Goal: Transaction & Acquisition: Purchase product/service

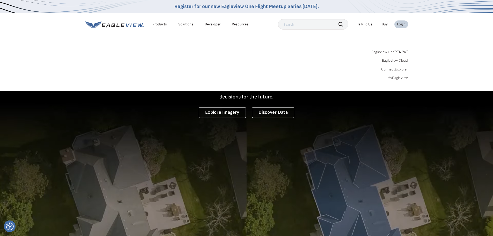
click at [394, 76] on link "MyEagleview" at bounding box center [397, 78] width 21 height 5
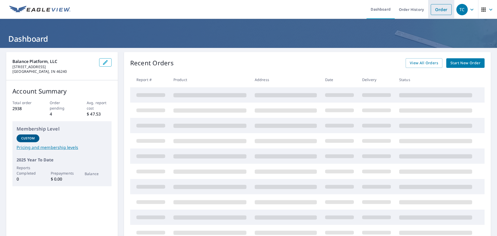
click at [433, 8] on link "Order" at bounding box center [440, 9] width 21 height 11
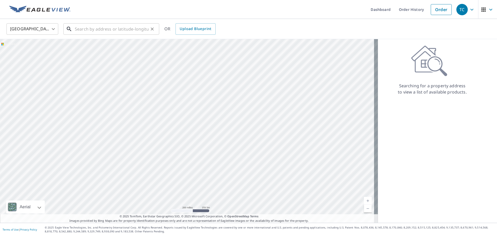
click at [112, 29] on input "text" at bounding box center [112, 29] width 74 height 14
paste input "709 Madison Ave"
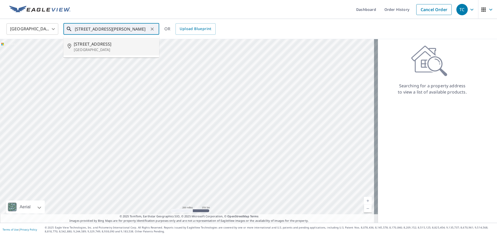
click at [116, 49] on p "Owensboro, KY 42301" at bounding box center [114, 49] width 81 height 5
type input "709 Madison Ave Owensboro, KY 42301"
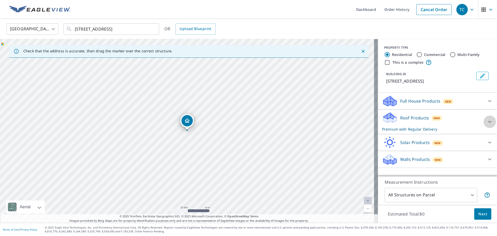
click at [483, 121] on div at bounding box center [489, 121] width 12 height 12
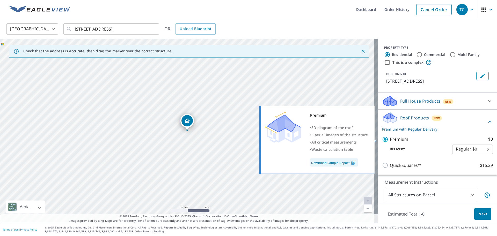
click at [382, 139] on input "Premium $0" at bounding box center [386, 139] width 8 height 6
checkbox input "false"
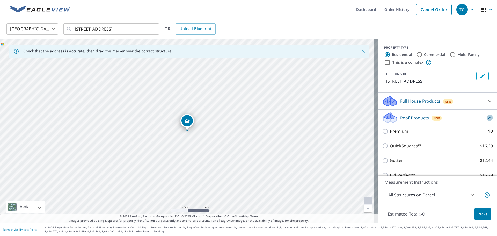
click at [486, 117] on icon at bounding box center [489, 118] width 6 height 6
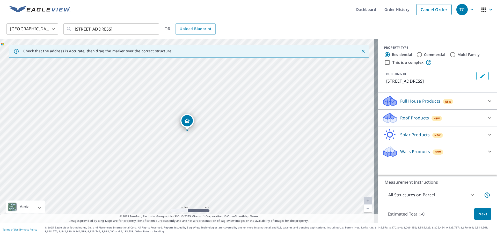
click at [425, 155] on div "Walls Products New" at bounding box center [432, 151] width 101 height 12
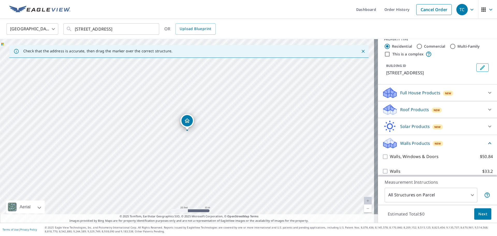
scroll to position [13, 0]
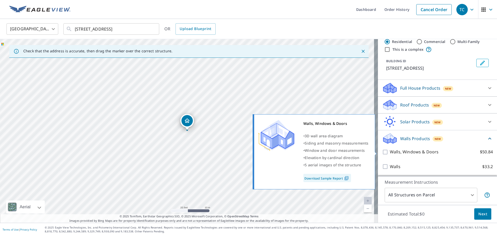
click at [382, 152] on input "Walls, Windows & Doors $50.84" at bounding box center [386, 152] width 8 height 6
checkbox input "true"
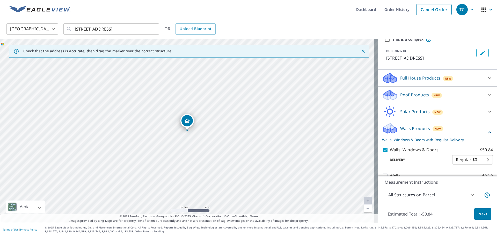
scroll to position [32, 0]
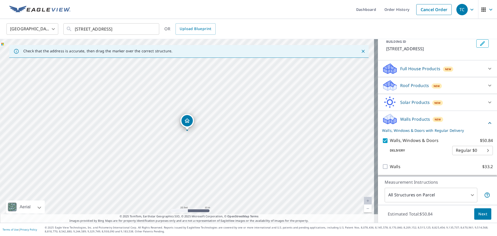
click at [482, 211] on span "Next" at bounding box center [482, 214] width 9 height 6
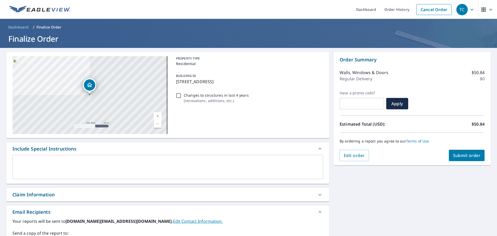
click at [66, 195] on div "Claim Information" at bounding box center [162, 194] width 301 height 7
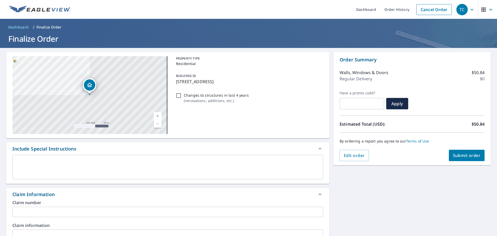
scroll to position [52, 0]
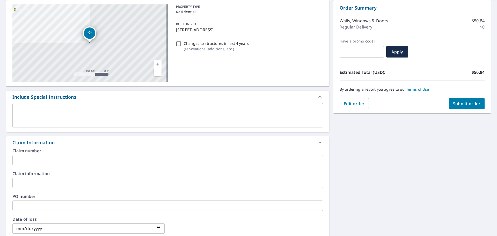
click at [73, 155] on input "text" at bounding box center [167, 160] width 310 height 10
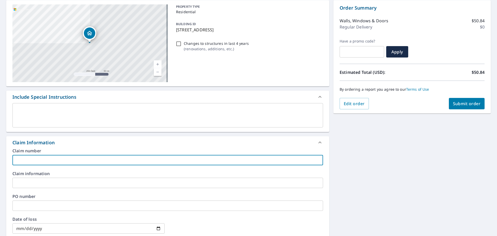
paste input "Tristar Roofing and Renovations_PhelpsMichael(412)_1781V496L_Statefarm"
type input "Tristar Roofing and Renovations_PhelpsMichael(412)_1781V496L_Statefarm"
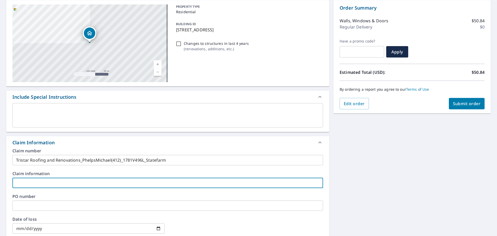
click at [71, 179] on input "text" at bounding box center [167, 182] width 310 height 10
paste input "Tristar Roofing and Renovations_PhelpsMichael(412)_1781V496L_Statefarm"
type input "Tristar Roofing and Renovations_PhelpsMichael(412)_1781V496L_Statefarm"
click at [379, 146] on div "709 Madison Ave Owensboro, KY 42301 Aerial Road A standard road map Aerial A de…" at bounding box center [248, 189] width 497 height 386
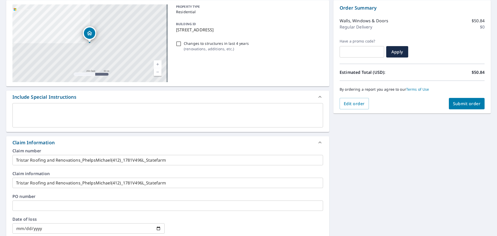
click at [472, 100] on button "Submit order" at bounding box center [466, 103] width 36 height 11
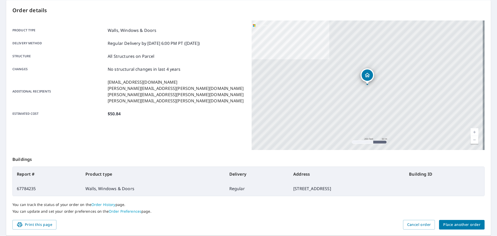
drag, startPoint x: 322, startPoint y: 188, endPoint x: 16, endPoint y: 175, distance: 306.5
click at [16, 175] on table "Report # Product type Delivery Address Building ID 67784235 Walls, Windows & Do…" at bounding box center [248, 180] width 472 height 29
copy table "Report # Product type Delivery Address Building ID 67784235 Walls, Windows & Do…"
click at [455, 228] on button "Place another order" at bounding box center [462, 225] width 46 height 10
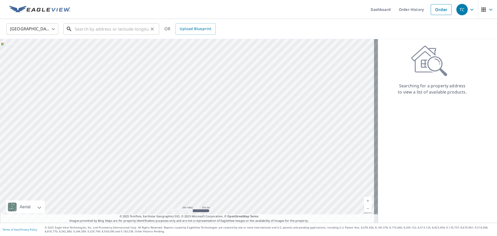
click at [105, 32] on input "text" at bounding box center [112, 29] width 74 height 14
paste input "1808 Olander Drive, Plainfield, IL 60586"
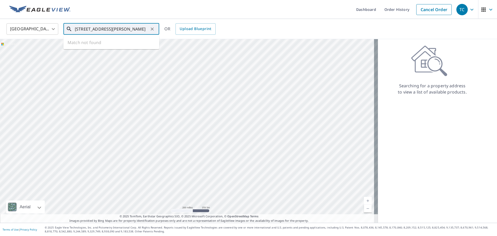
type input "1808 Olander Drive, Plainfield, IL 60586"
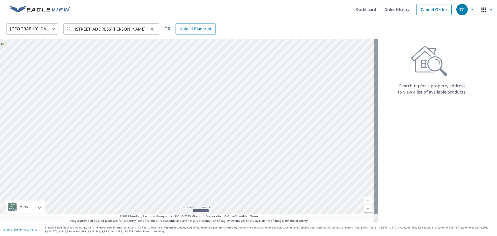
scroll to position [0, 0]
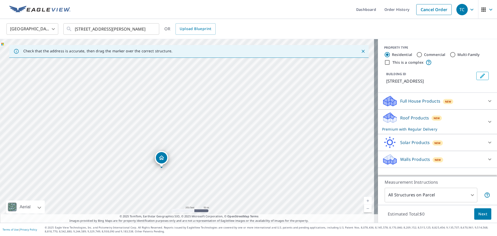
drag, startPoint x: 230, startPoint y: 123, endPoint x: 216, endPoint y: 133, distance: 17.2
click at [216, 133] on div "1808 Oleander Dr Plainfield, IL 60586" at bounding box center [189, 130] width 378 height 183
drag, startPoint x: 178, startPoint y: 118, endPoint x: 192, endPoint y: 140, distance: 26.0
click at [192, 140] on div "1808 Oleander Dr Plainfield, IL 60586" at bounding box center [189, 130] width 378 height 183
click at [474, 124] on div "Roof Products New Premium with Regular Delivery" at bounding box center [432, 121] width 101 height 20
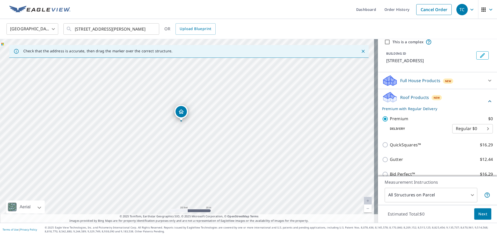
scroll to position [62, 0]
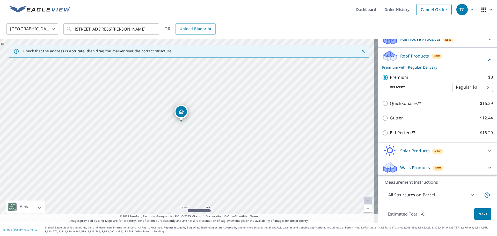
click at [426, 168] on div "Walls Products New" at bounding box center [432, 167] width 101 height 12
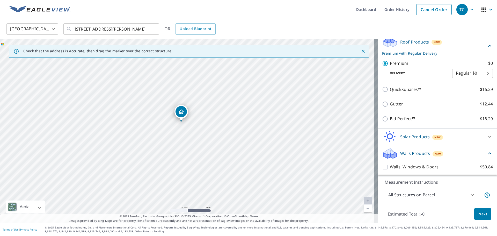
scroll to position [91, 0]
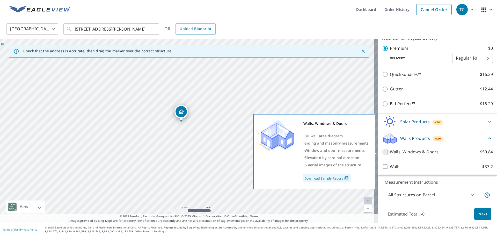
click at [383, 151] on input "Walls, Windows & Doors $50.84" at bounding box center [386, 152] width 8 height 6
checkbox input "true"
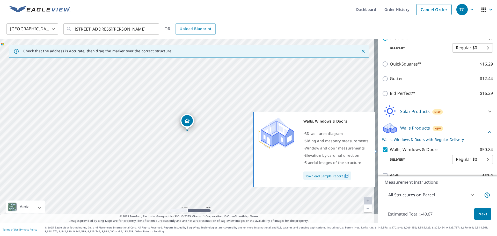
scroll to position [110, 0]
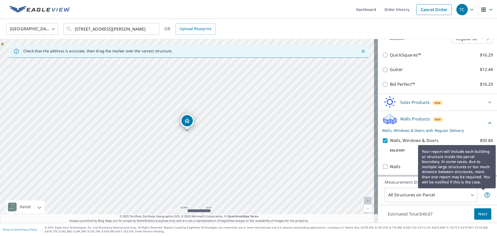
click at [490, 191] on div "Your report will include each building or structure inside the parcel boundary.…" at bounding box center [457, 166] width 78 height 50
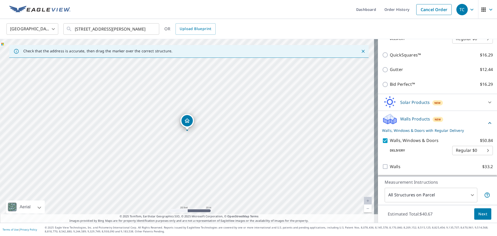
click at [478, 213] on span "Next" at bounding box center [482, 214] width 9 height 6
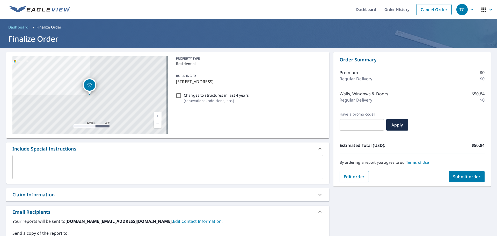
click at [85, 197] on div "Claim Information" at bounding box center [162, 194] width 301 height 7
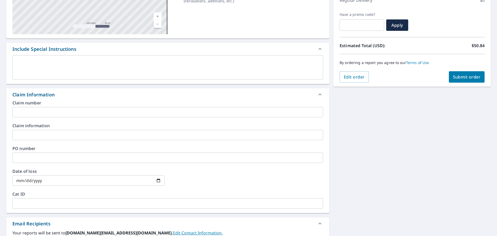
scroll to position [103, 0]
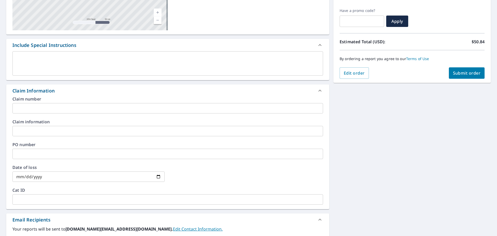
click at [42, 109] on input "text" at bounding box center [167, 108] width 310 height 10
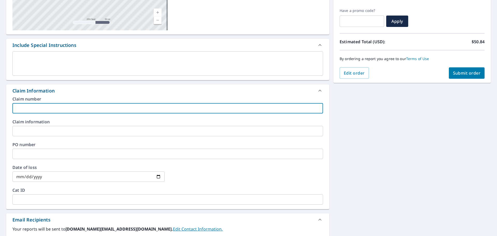
paste input "Trinity Adjusters_YoungVictoria_Claim#_carrier"
type input "Trinity Adjusters_YoungVictoria_Claim#_carrier"
click at [45, 131] on input "text" at bounding box center [167, 131] width 310 height 10
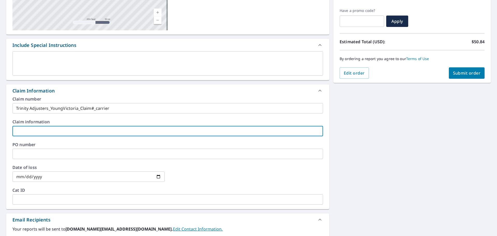
paste input "Trinity Adjusters_YoungVictoria_Claim#_carrier"
type input "Trinity Adjusters_YoungVictoria_Claim#_carrier"
drag, startPoint x: 357, startPoint y: 138, endPoint x: 379, endPoint y: 126, distance: 25.3
click at [357, 138] on div "1808 Oleander Dr Plainfield, IL 60586 Aerial Road A standard road map Aerial A …" at bounding box center [248, 137] width 497 height 386
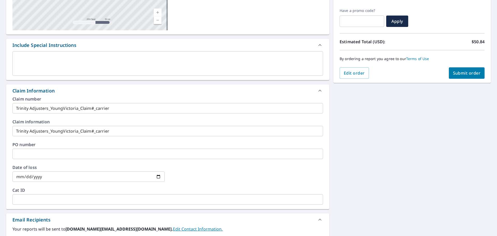
click at [470, 69] on button "Submit order" at bounding box center [466, 72] width 36 height 11
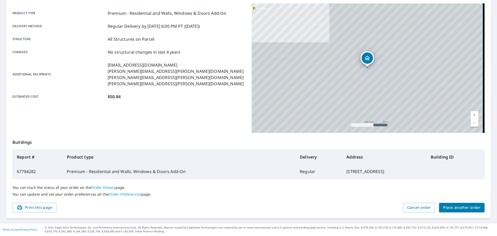
scroll to position [69, 0]
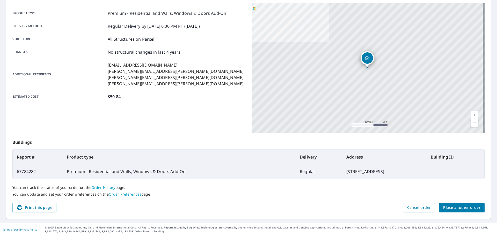
drag, startPoint x: 379, startPoint y: 171, endPoint x: 17, endPoint y: 156, distance: 362.1
click at [17, 156] on table "Report # Product type Delivery Address Building ID 67784282 Premium - Residenti…" at bounding box center [248, 163] width 472 height 29
copy table "Report # Product type Delivery Address Building ID 67784282 Premium - Residenti…"
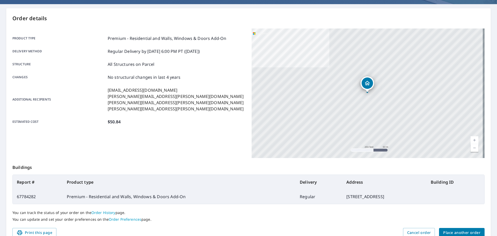
scroll to position [0, 0]
